Goal: Task Accomplishment & Management: Use online tool/utility

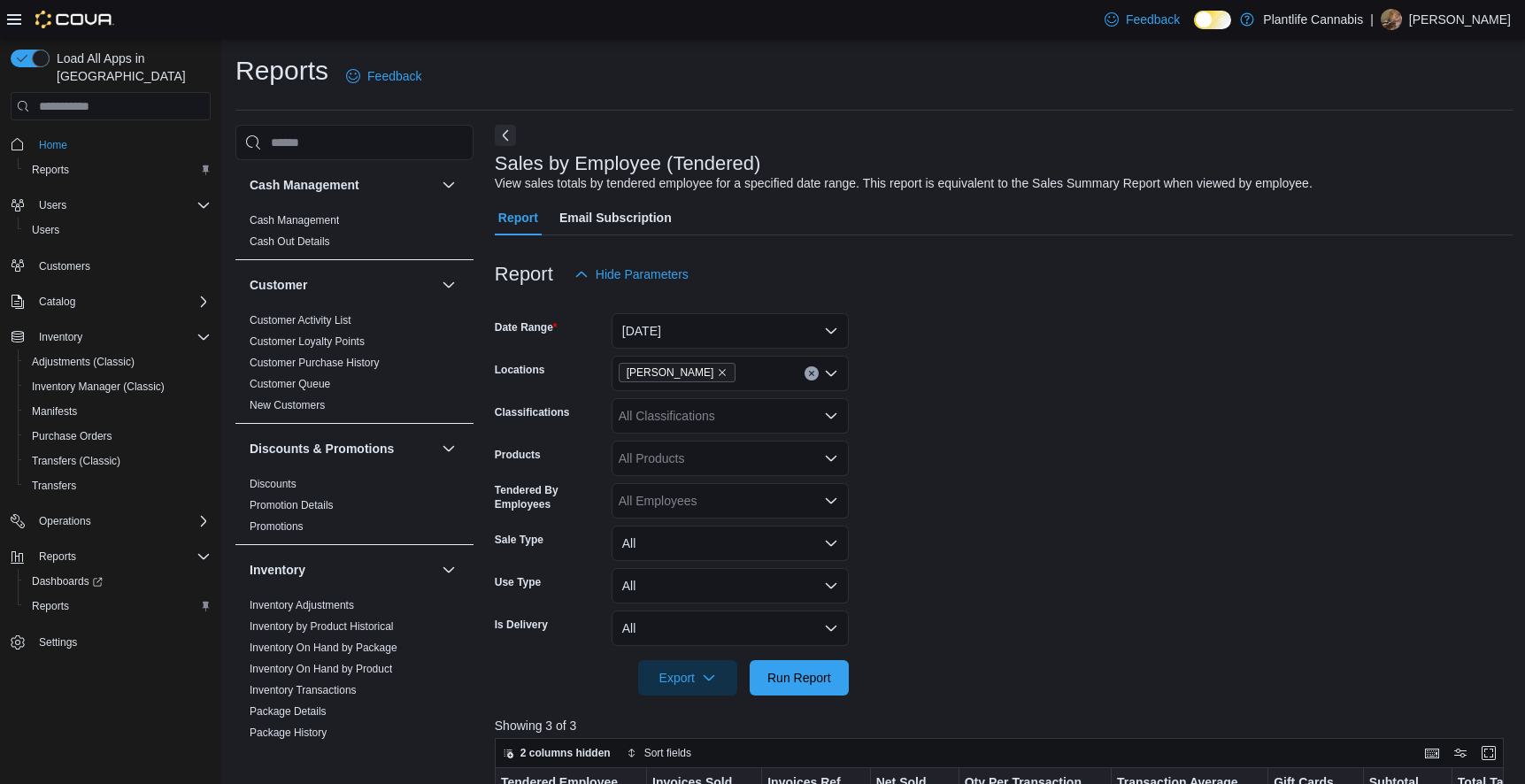
scroll to position [530, 0]
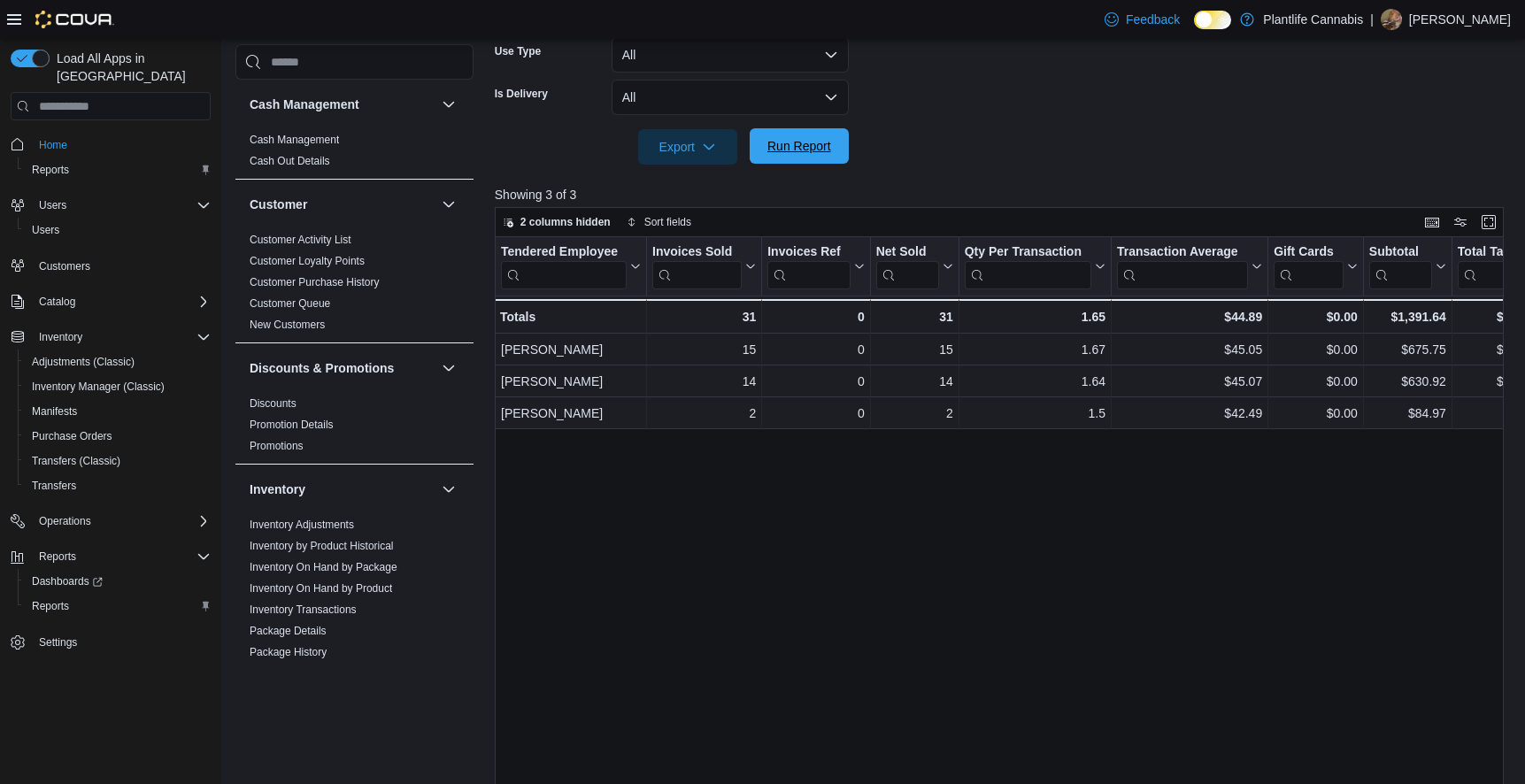
click at [802, 152] on span "Run Report" at bounding box center [799, 145] width 64 height 18
click at [794, 146] on span "Run Report" at bounding box center [799, 145] width 64 height 18
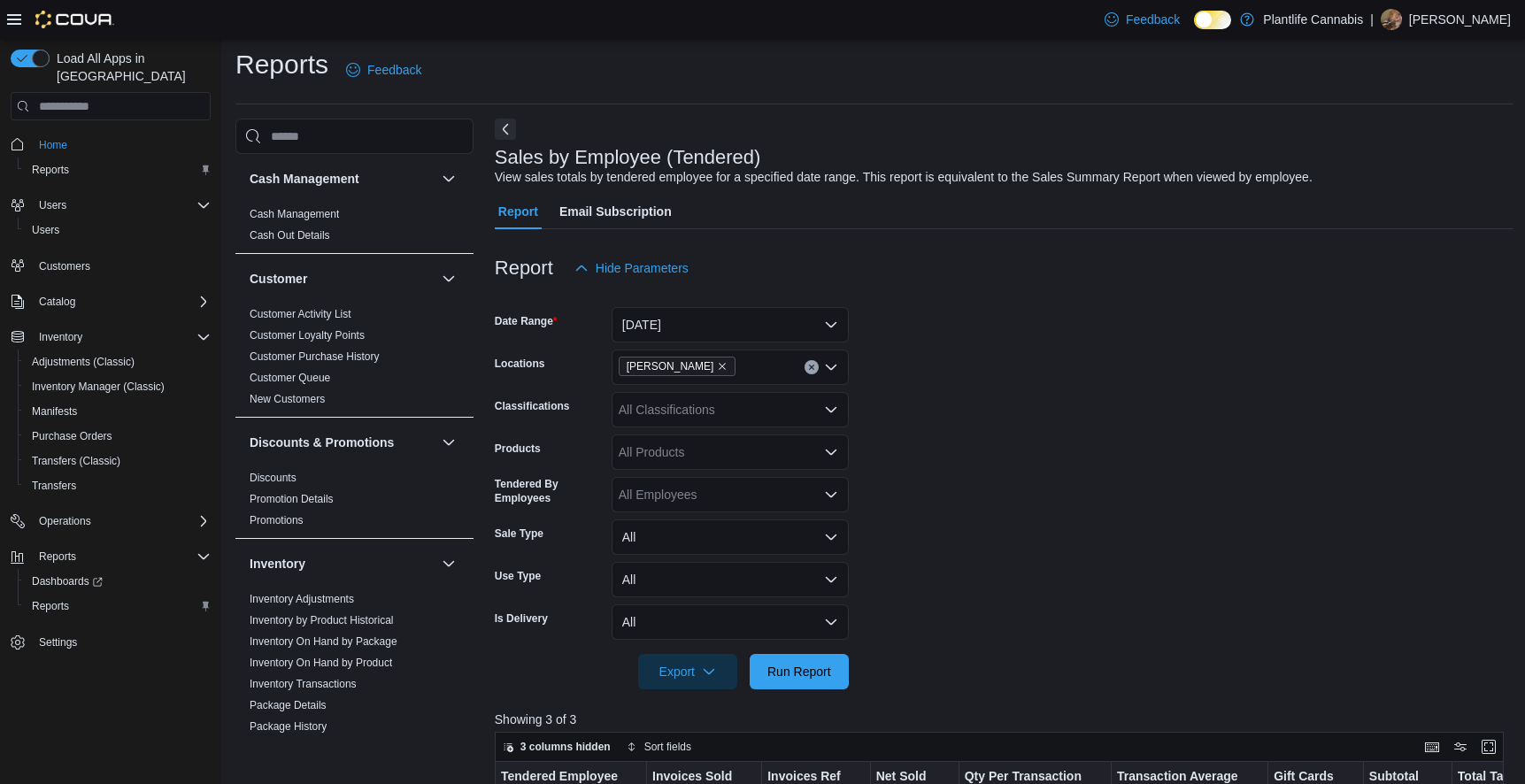
scroll to position [0, 0]
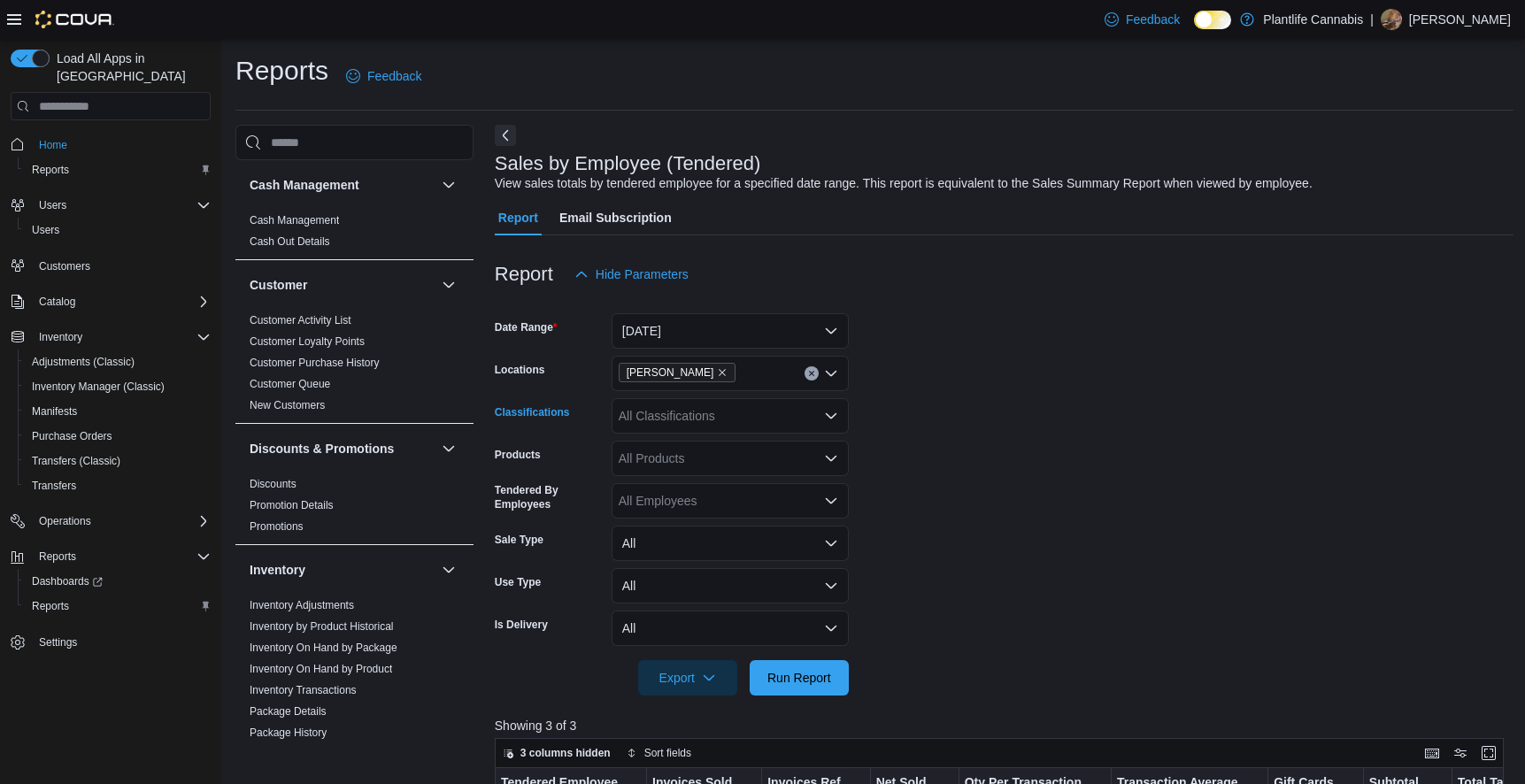
click at [698, 416] on div "All Classifications" at bounding box center [729, 415] width 237 height 35
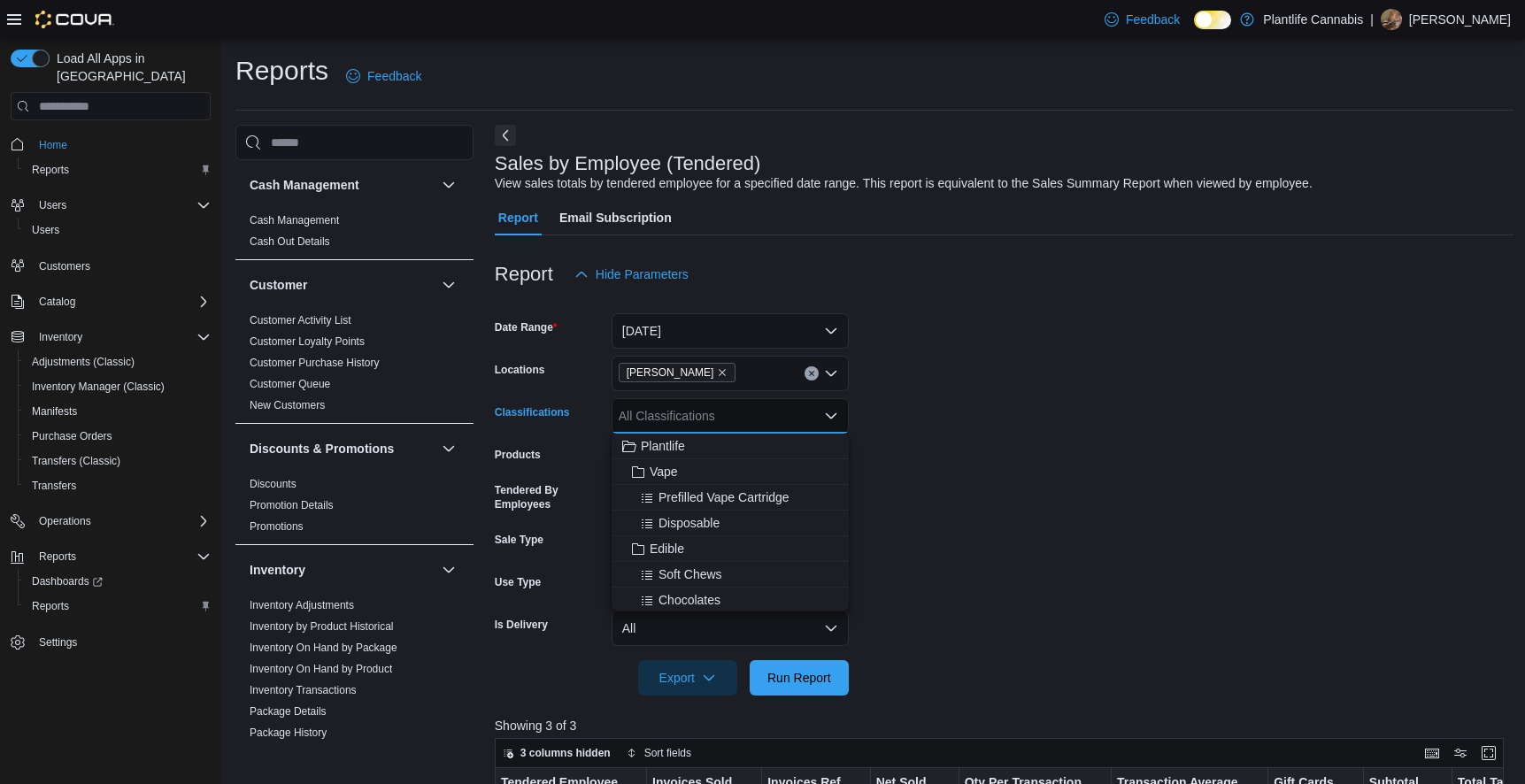
drag, startPoint x: 698, startPoint y: 416, endPoint x: 1229, endPoint y: 429, distance: 531.2
click at [1229, 429] on form "Date Range [DATE] Locations [PERSON_NAME] Classifications All Classifications P…" at bounding box center [1004, 493] width 1019 height 403
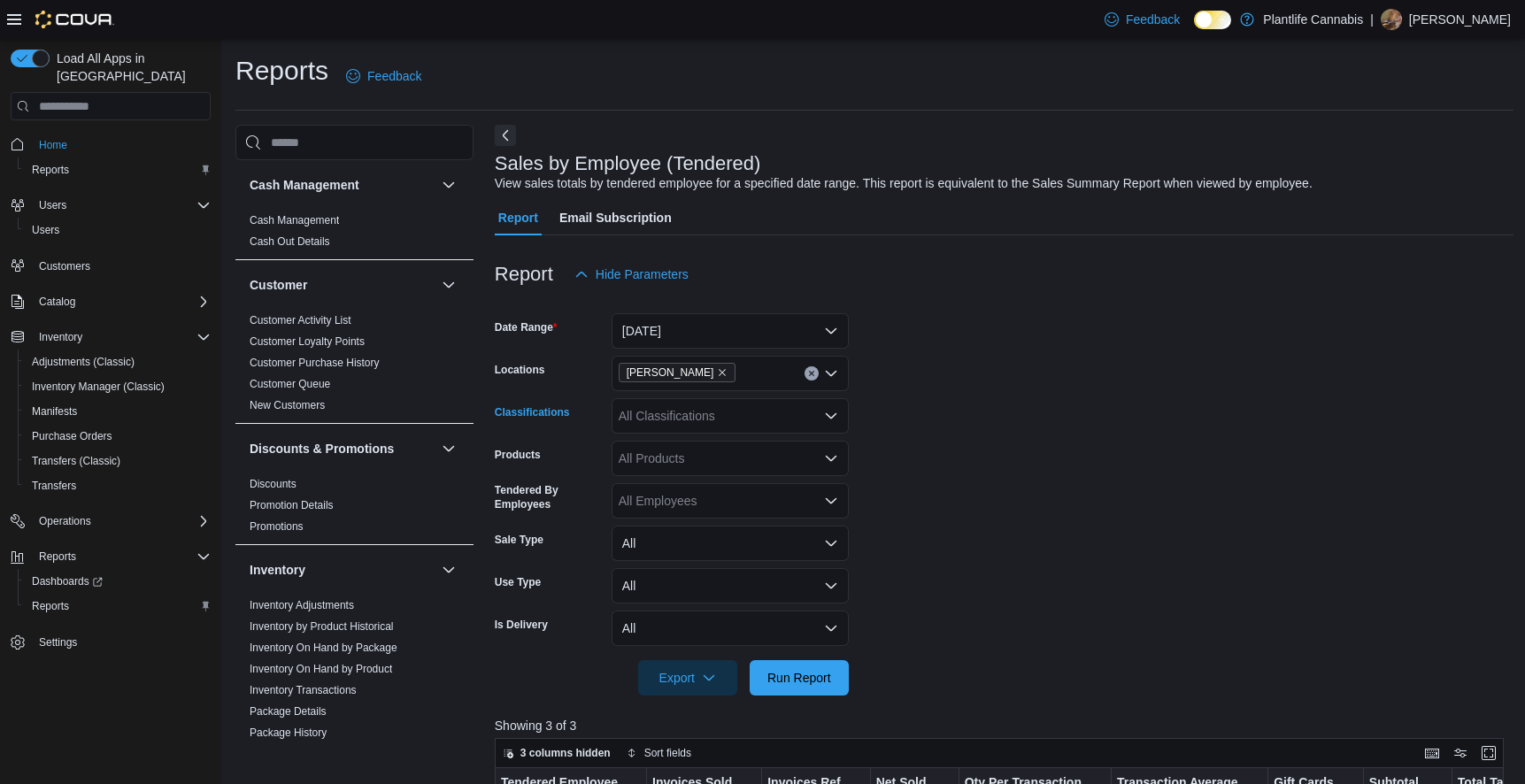
click at [647, 426] on div "All Classifications" at bounding box center [729, 415] width 237 height 35
type input "***"
click at [655, 444] on span "Accessory Group" at bounding box center [697, 446] width 95 height 18
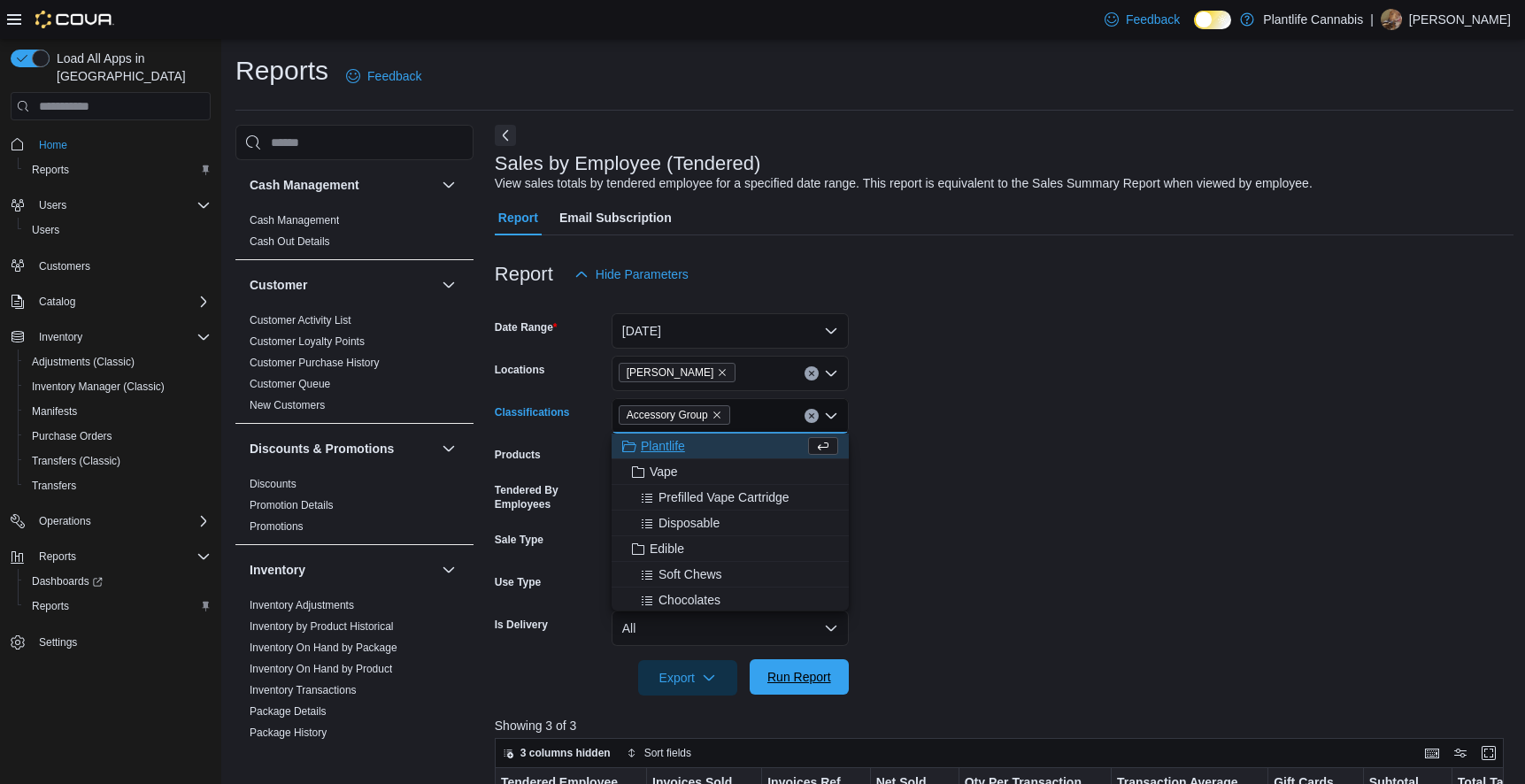
click at [787, 675] on span "Run Report" at bounding box center [799, 677] width 64 height 18
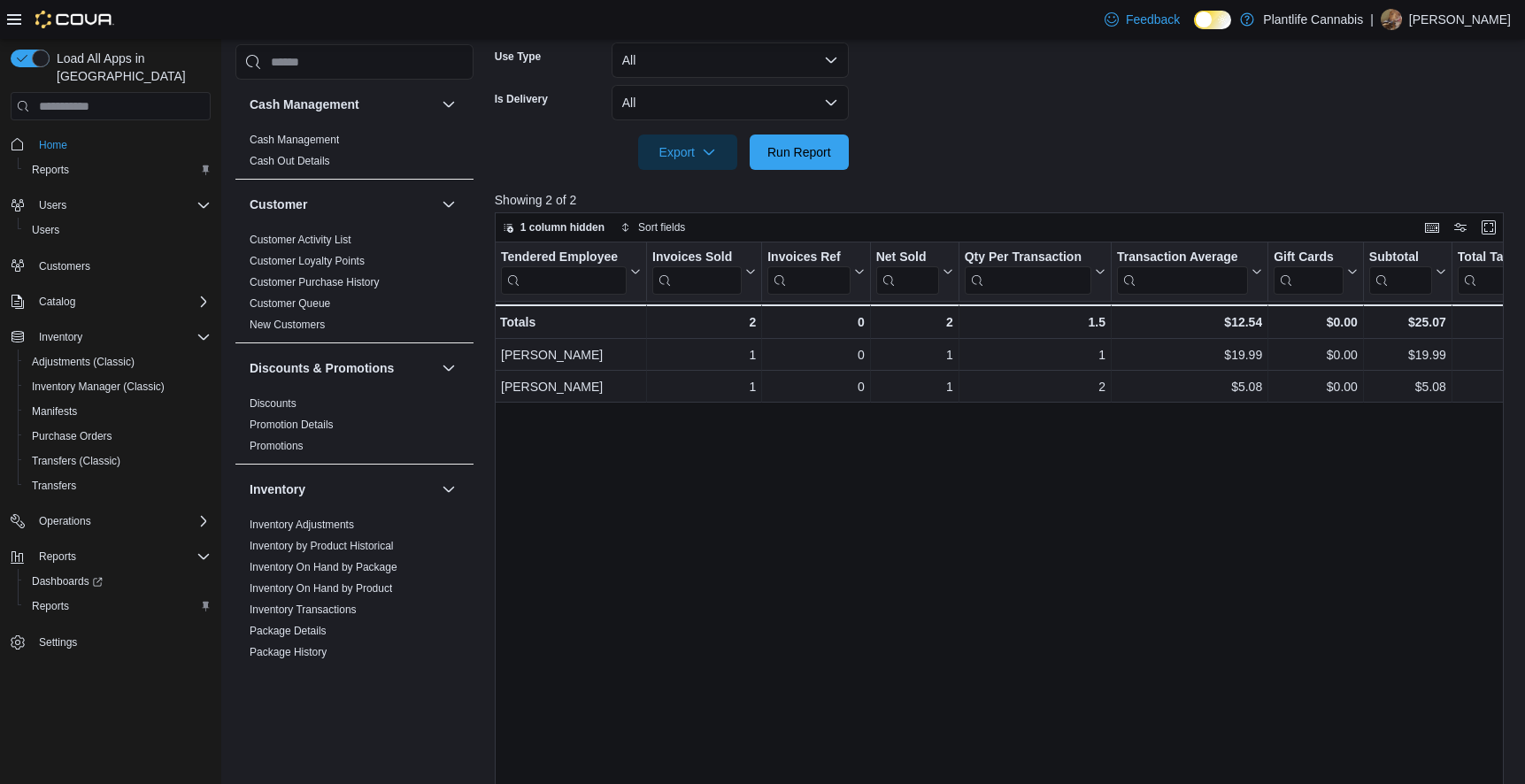
scroll to position [530, 0]
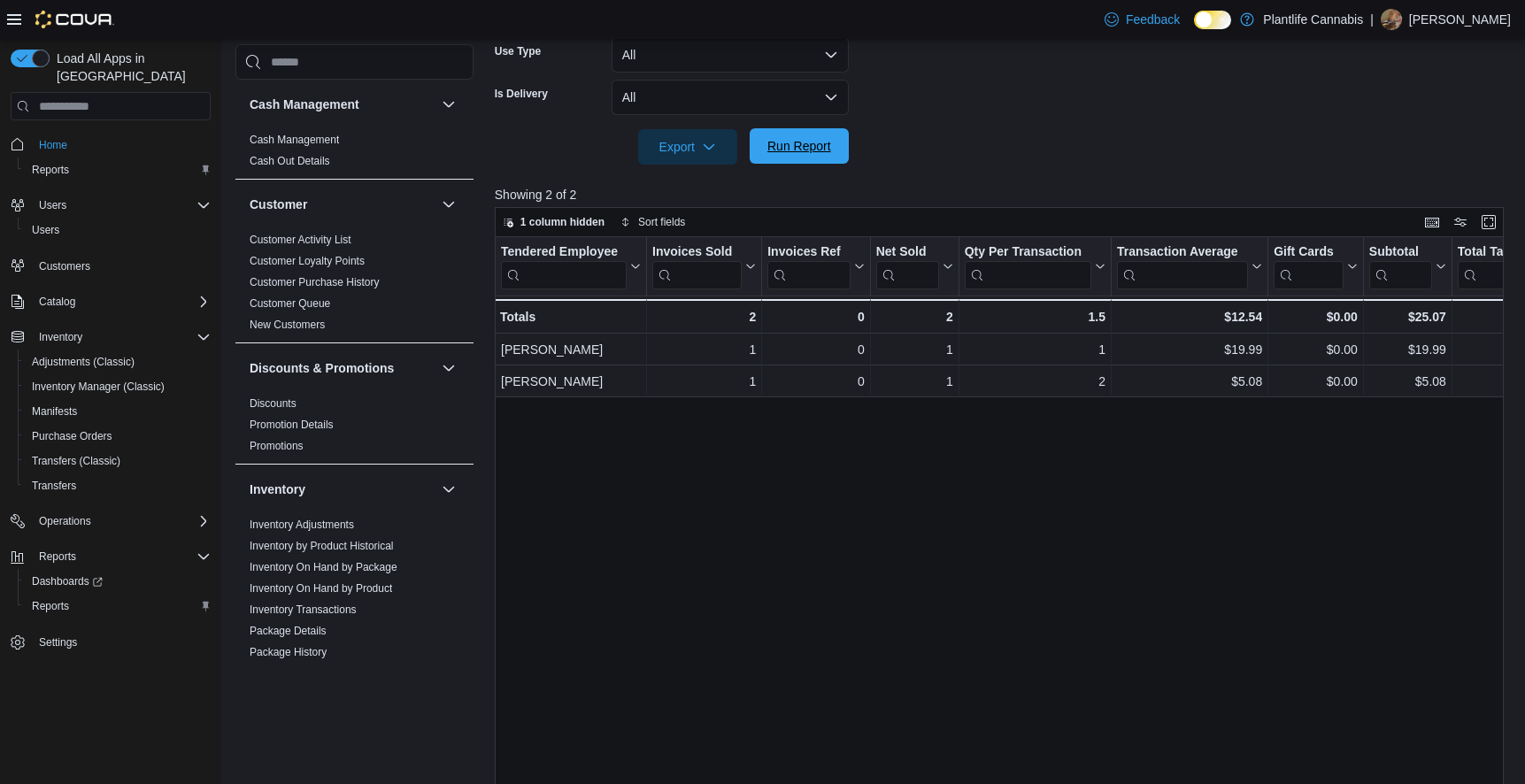
click at [793, 146] on span "Run Report" at bounding box center [799, 145] width 64 height 18
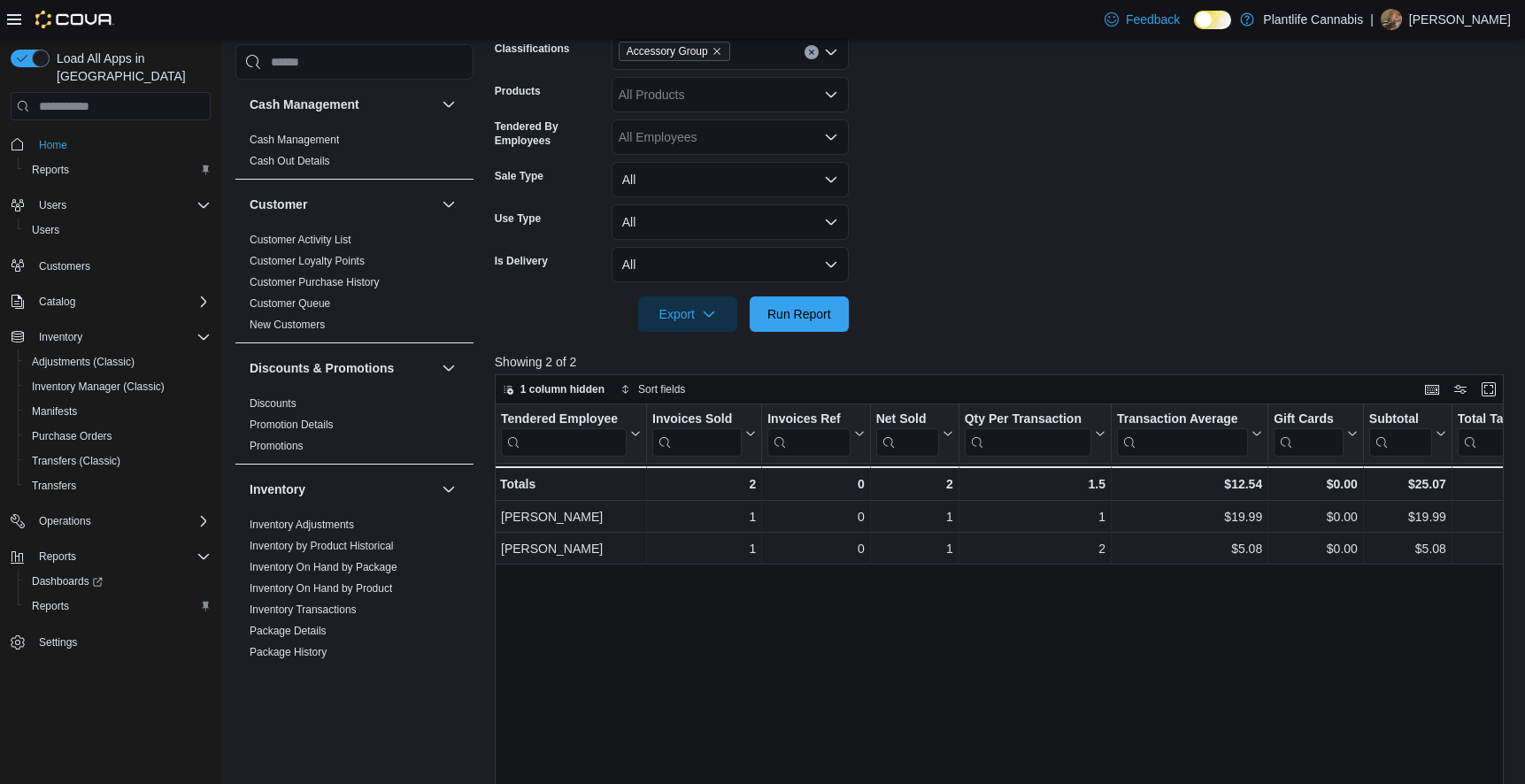
scroll to position [177, 0]
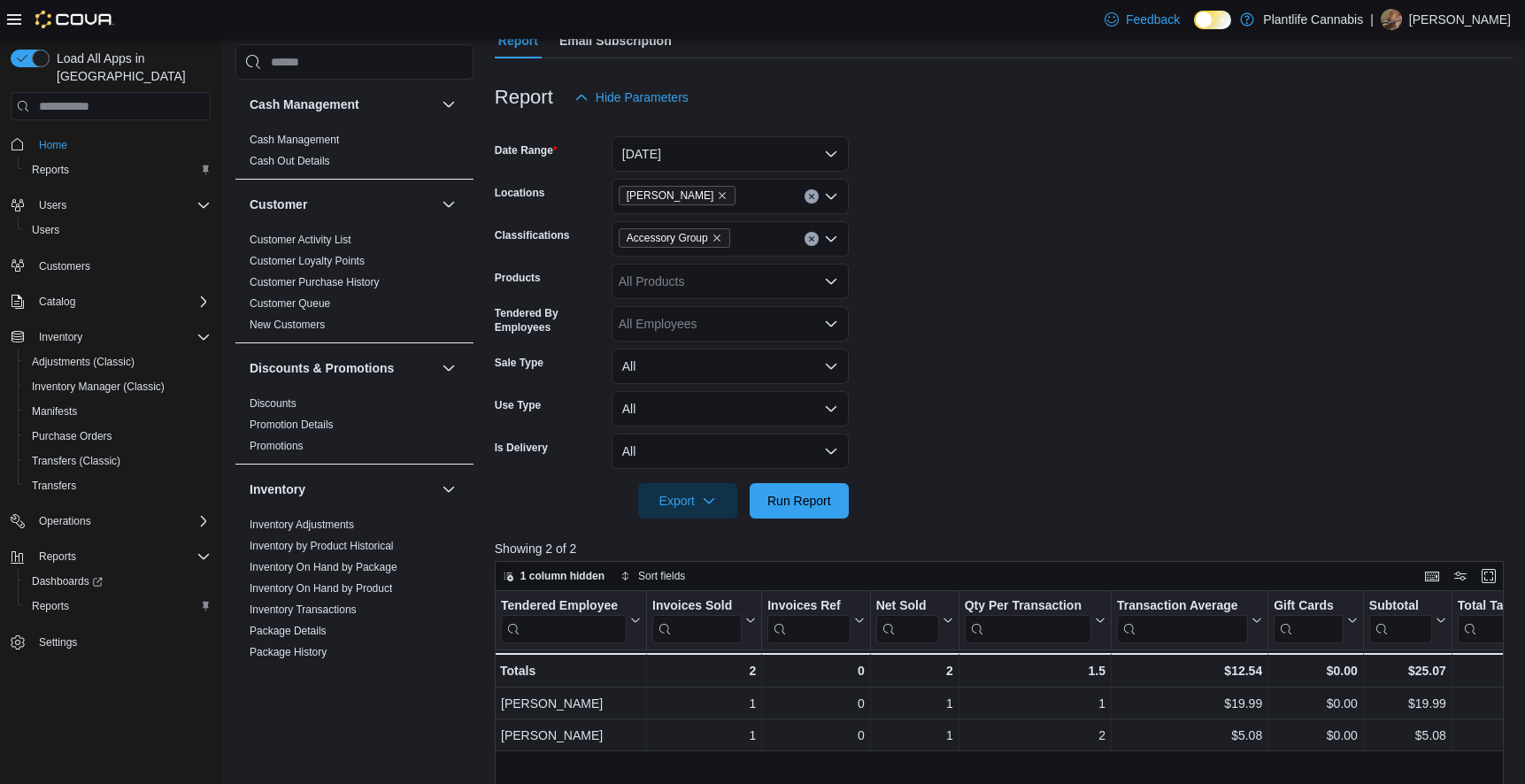
click at [709, 239] on span "Accessory Group" at bounding box center [674, 238] width 96 height 18
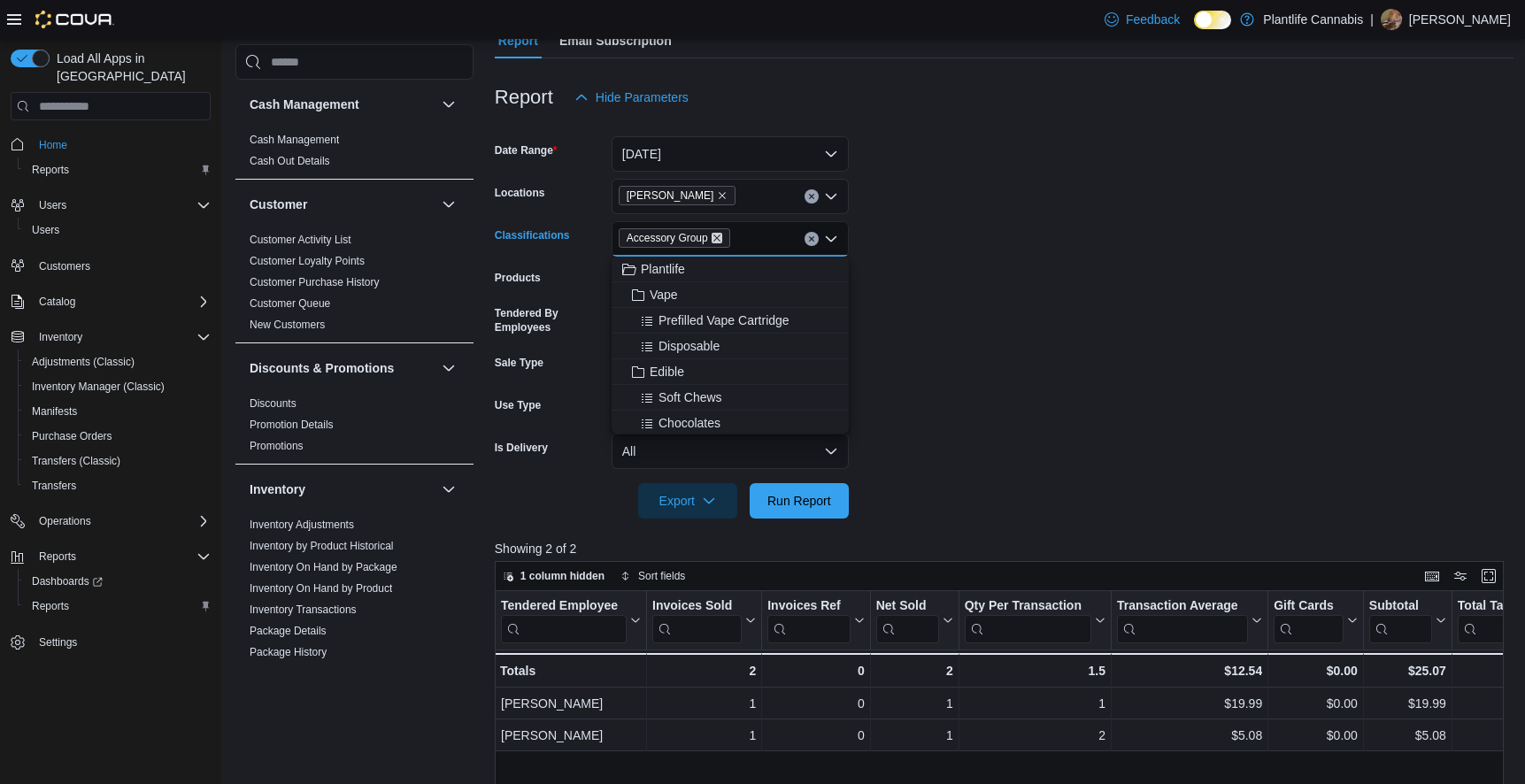
click at [712, 239] on icon "Remove Accessory Group from selection in this group" at bounding box center [716, 238] width 10 height 10
click at [796, 505] on span "Run Report" at bounding box center [799, 500] width 64 height 18
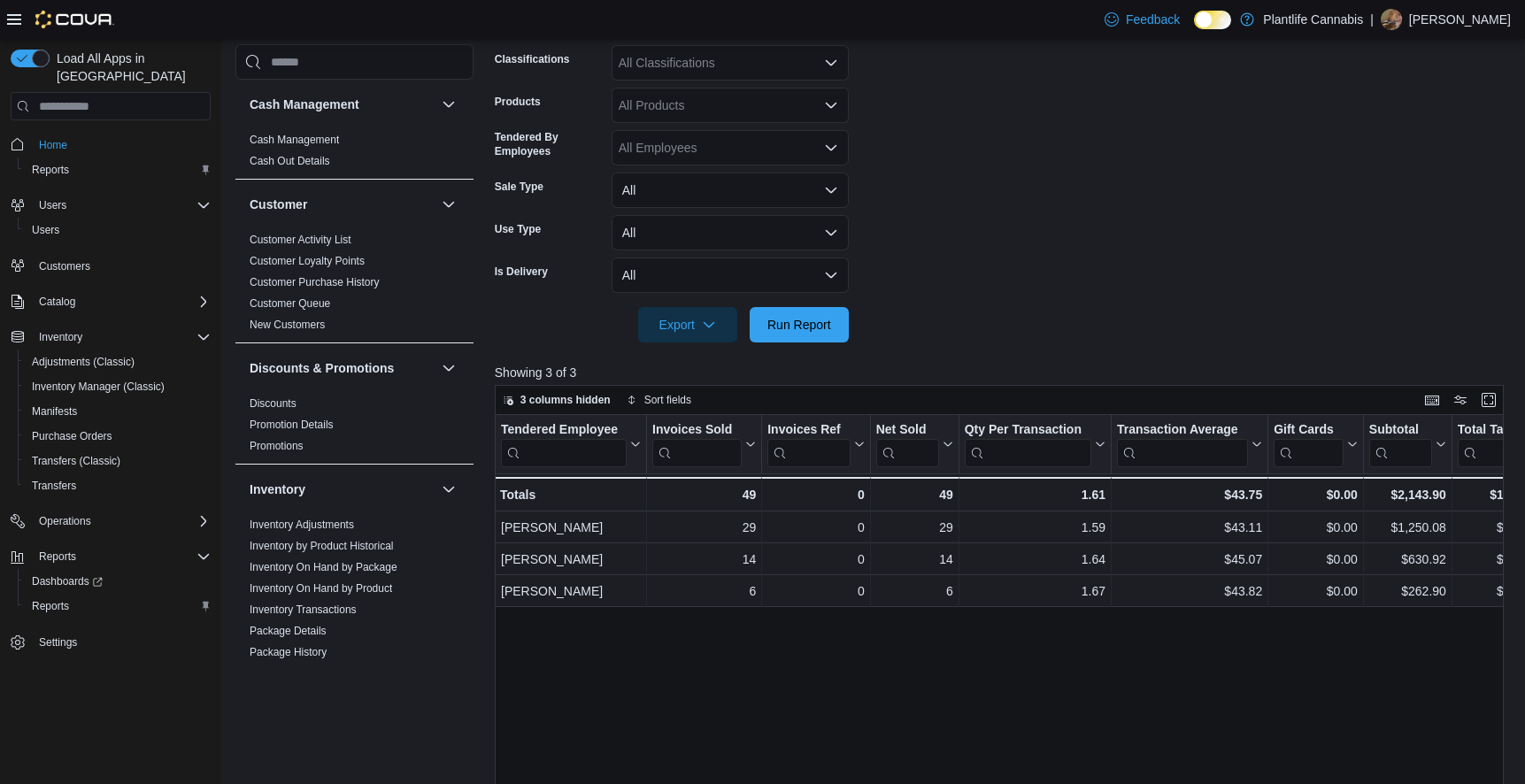
scroll to position [354, 0]
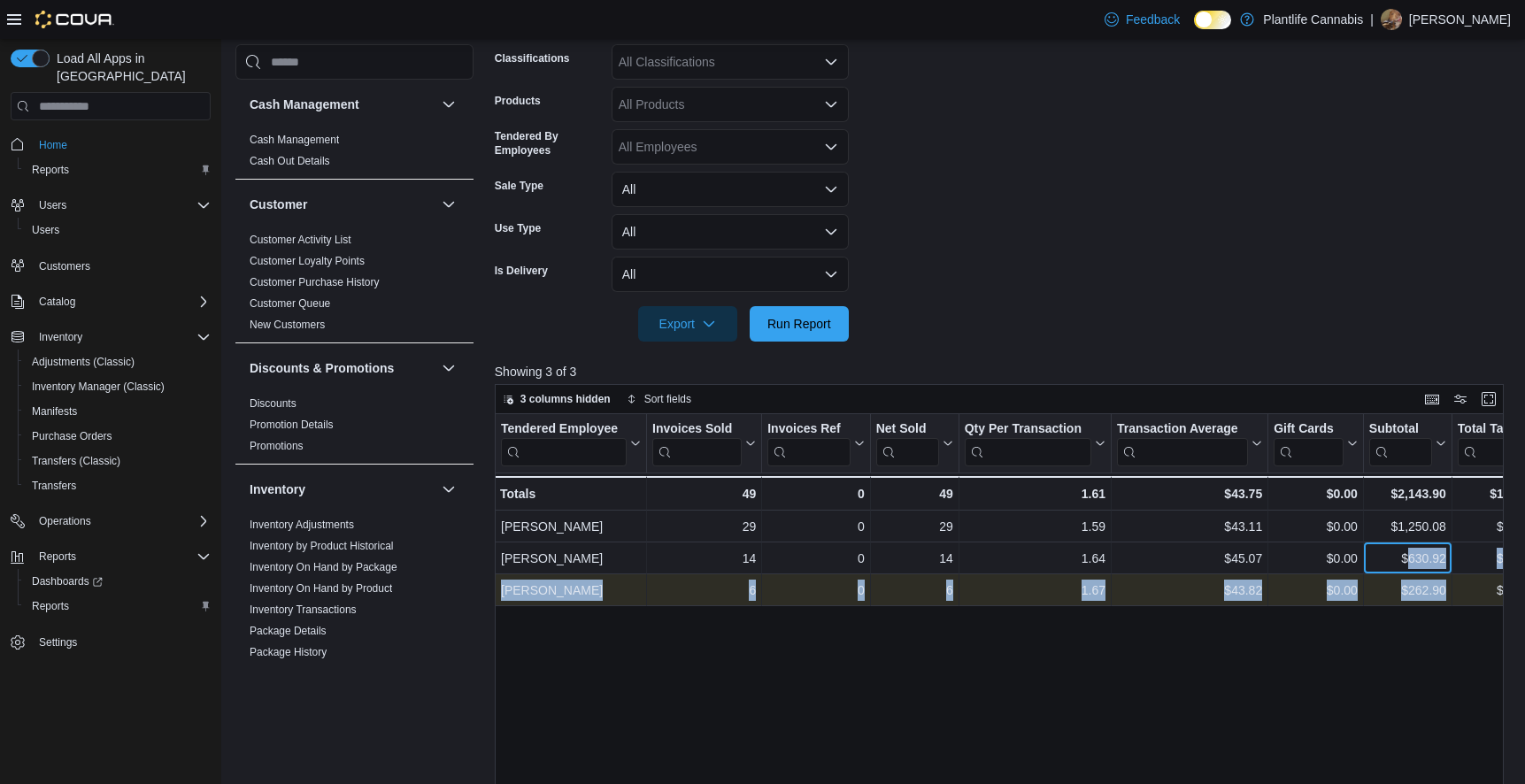
drag, startPoint x: 1410, startPoint y: 555, endPoint x: 1451, endPoint y: 595, distance: 57.3
click at [1451, 595] on div "Tendered Employee Click to view column header actions Invoices Sold Click to vi…" at bounding box center [1320, 510] width 1650 height 192
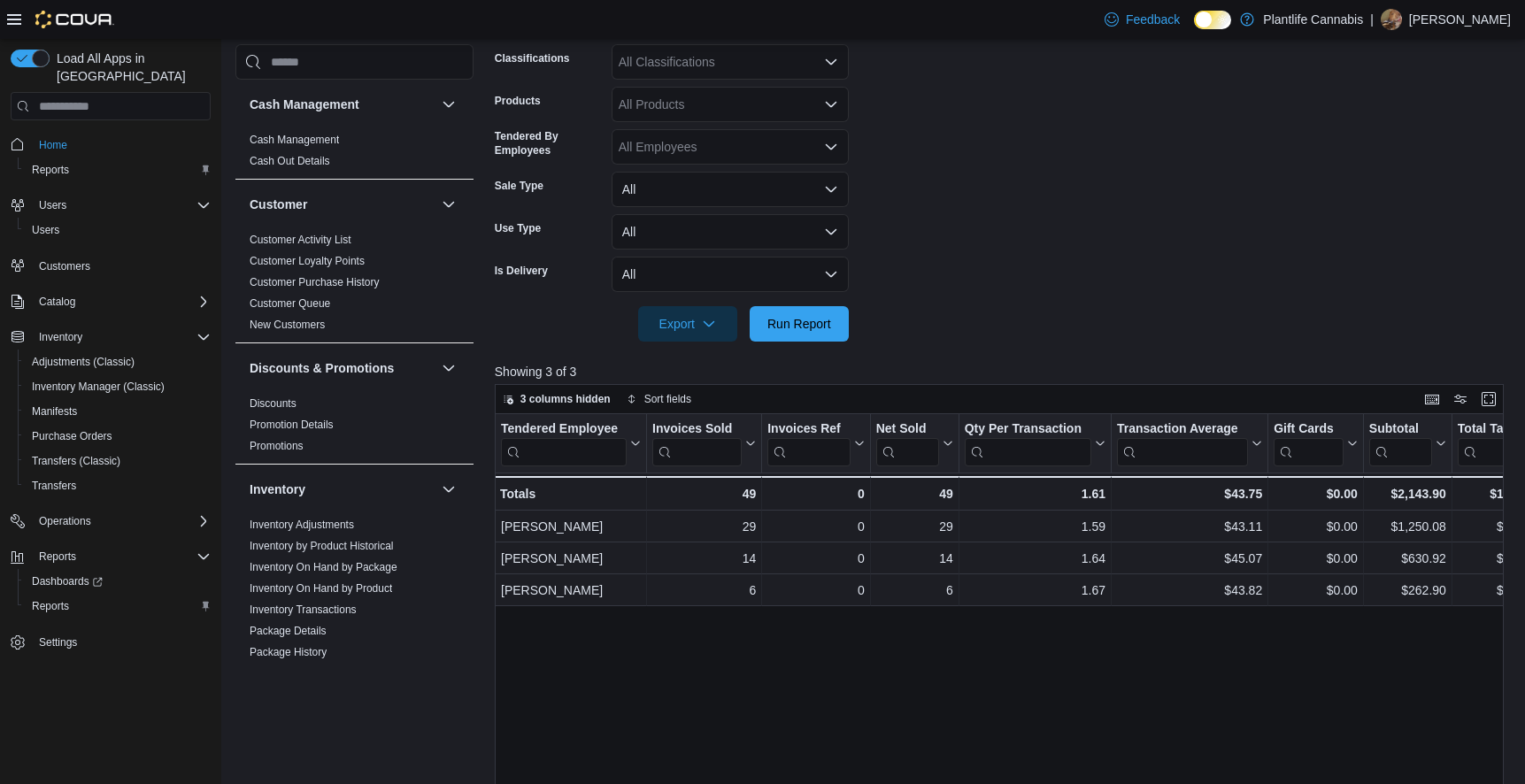
click at [963, 677] on div "Tendered Employee Click to view column header actions Invoices Sold Click to vi…" at bounding box center [1004, 713] width 1019 height 597
